Goal: Find specific page/section: Find specific page/section

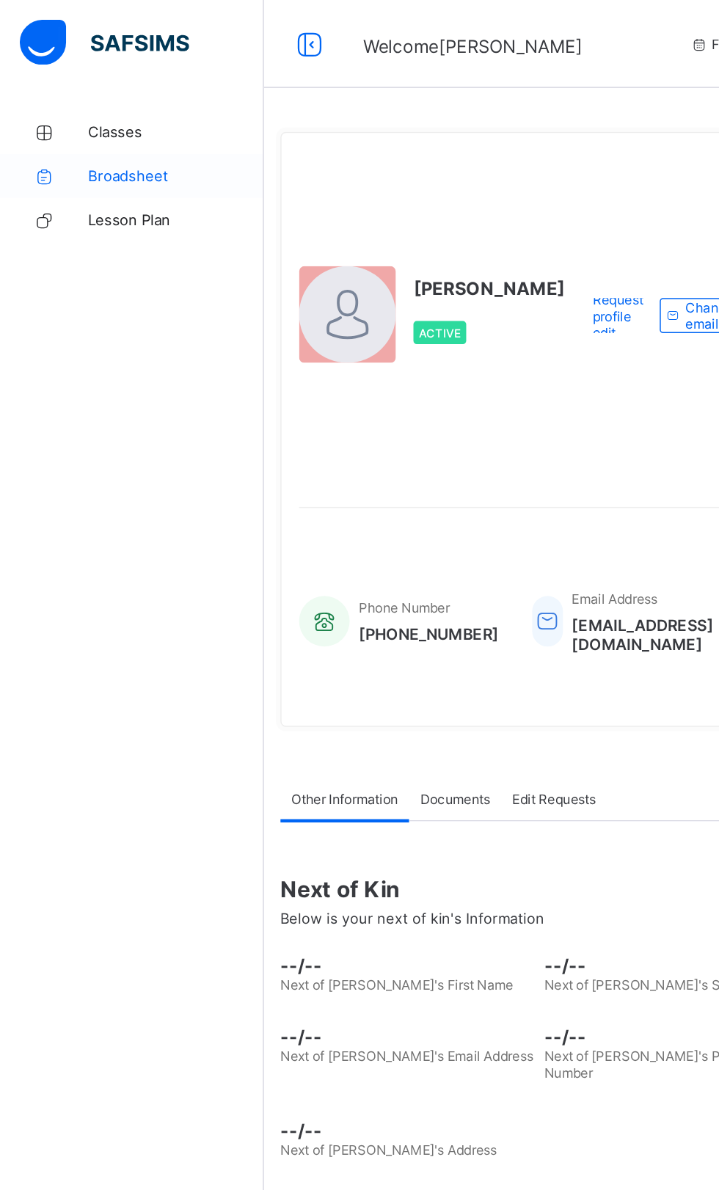
click at [82, 120] on span "Broadsheet" at bounding box center [117, 118] width 117 height 12
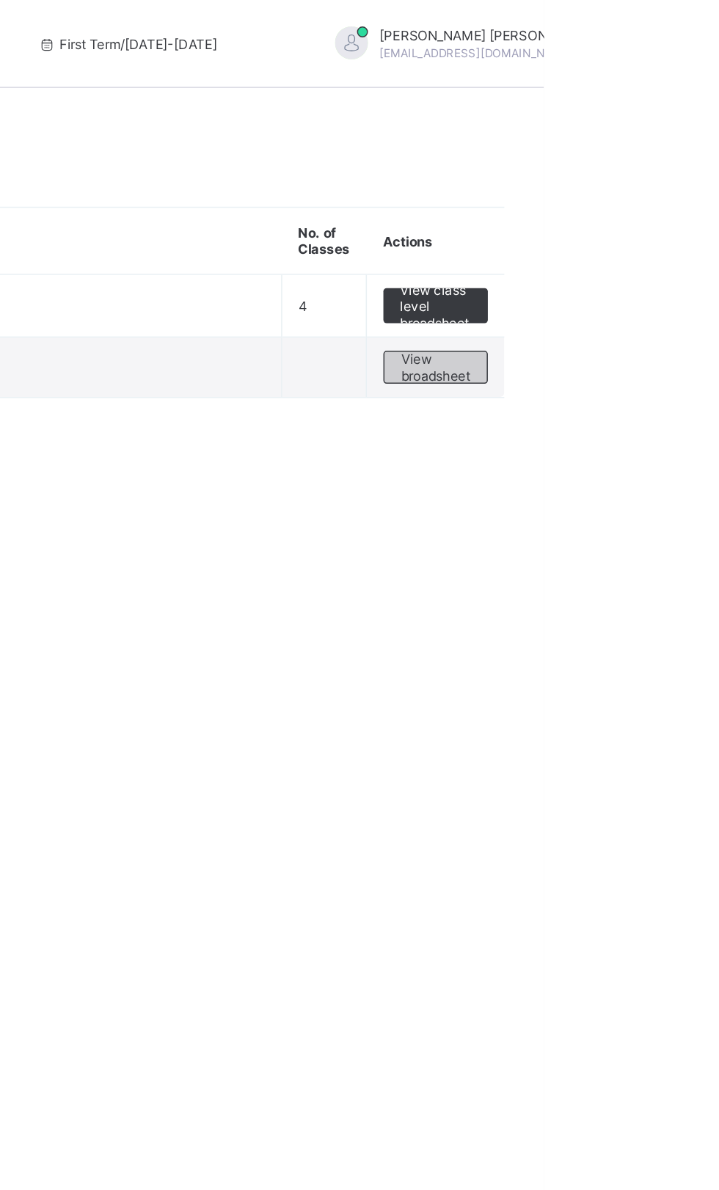
click at [650, 251] on span "View broadsheet" at bounding box center [647, 245] width 46 height 22
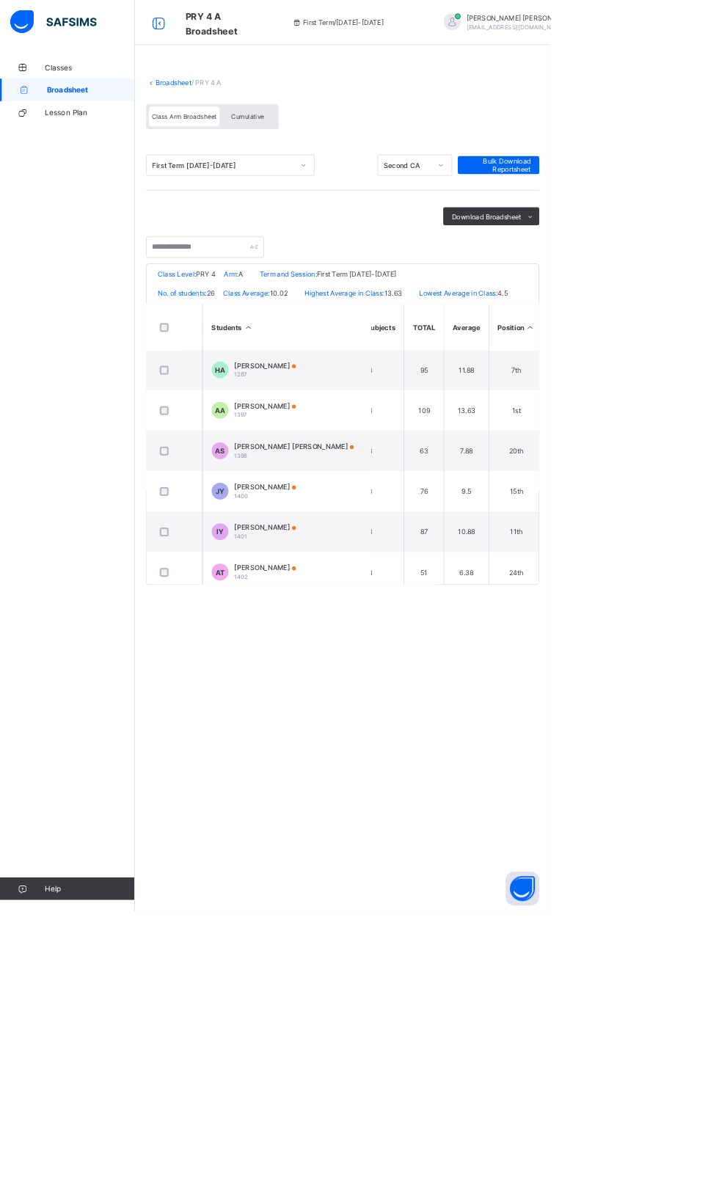
scroll to position [0, 896]
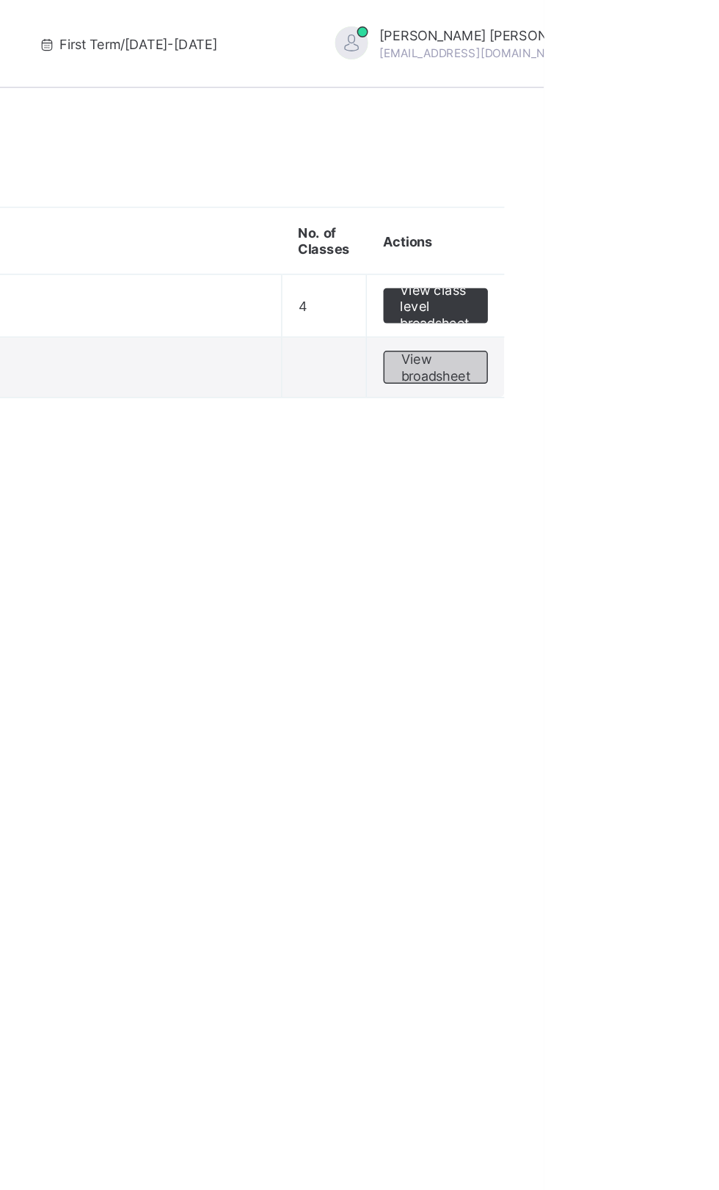
click at [657, 236] on span "View broadsheet" at bounding box center [647, 245] width 46 height 22
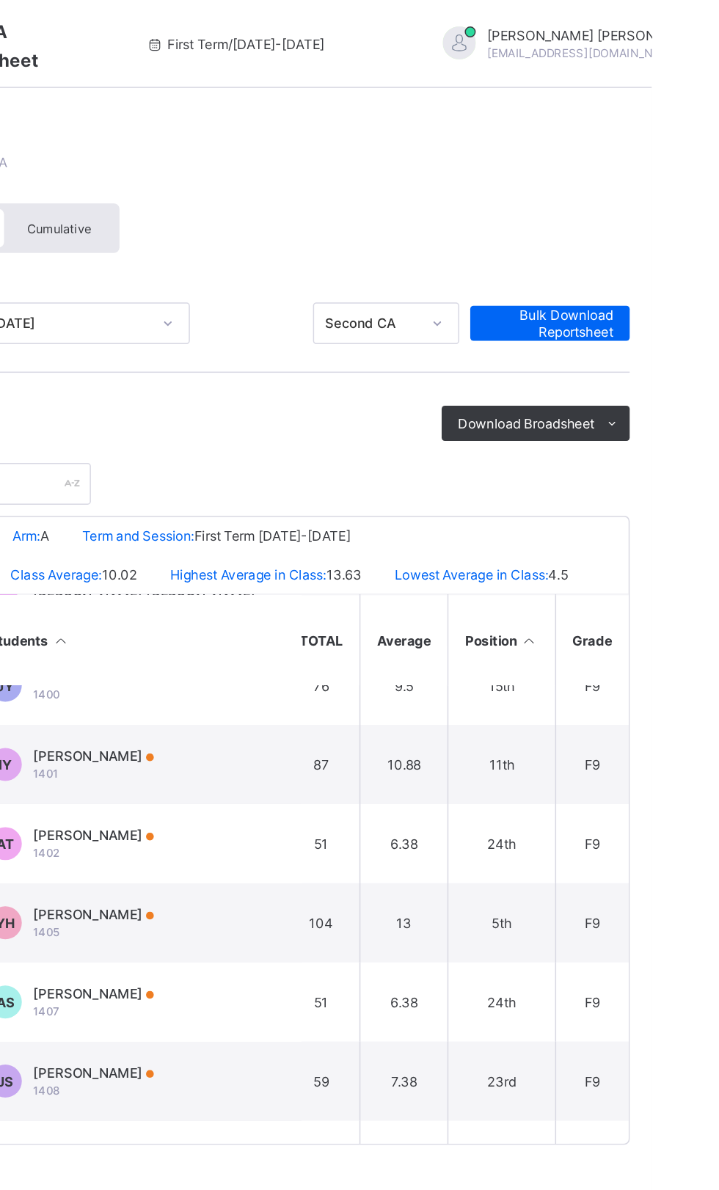
scroll to position [190, 896]
